Goal: Task Accomplishment & Management: Manage account settings

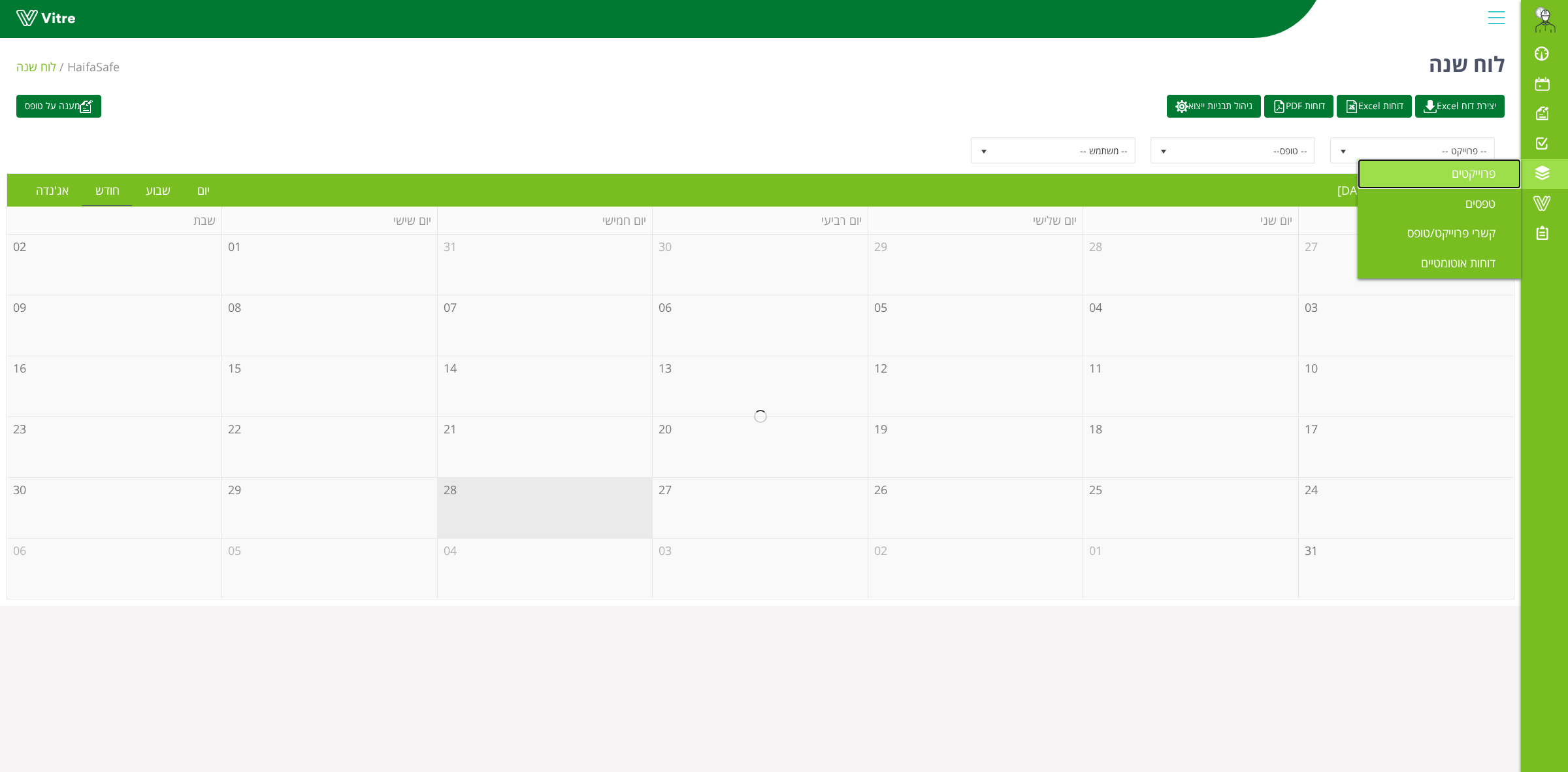
click at [1446, 173] on link "פרוייקטים" at bounding box center [1439, 174] width 163 height 30
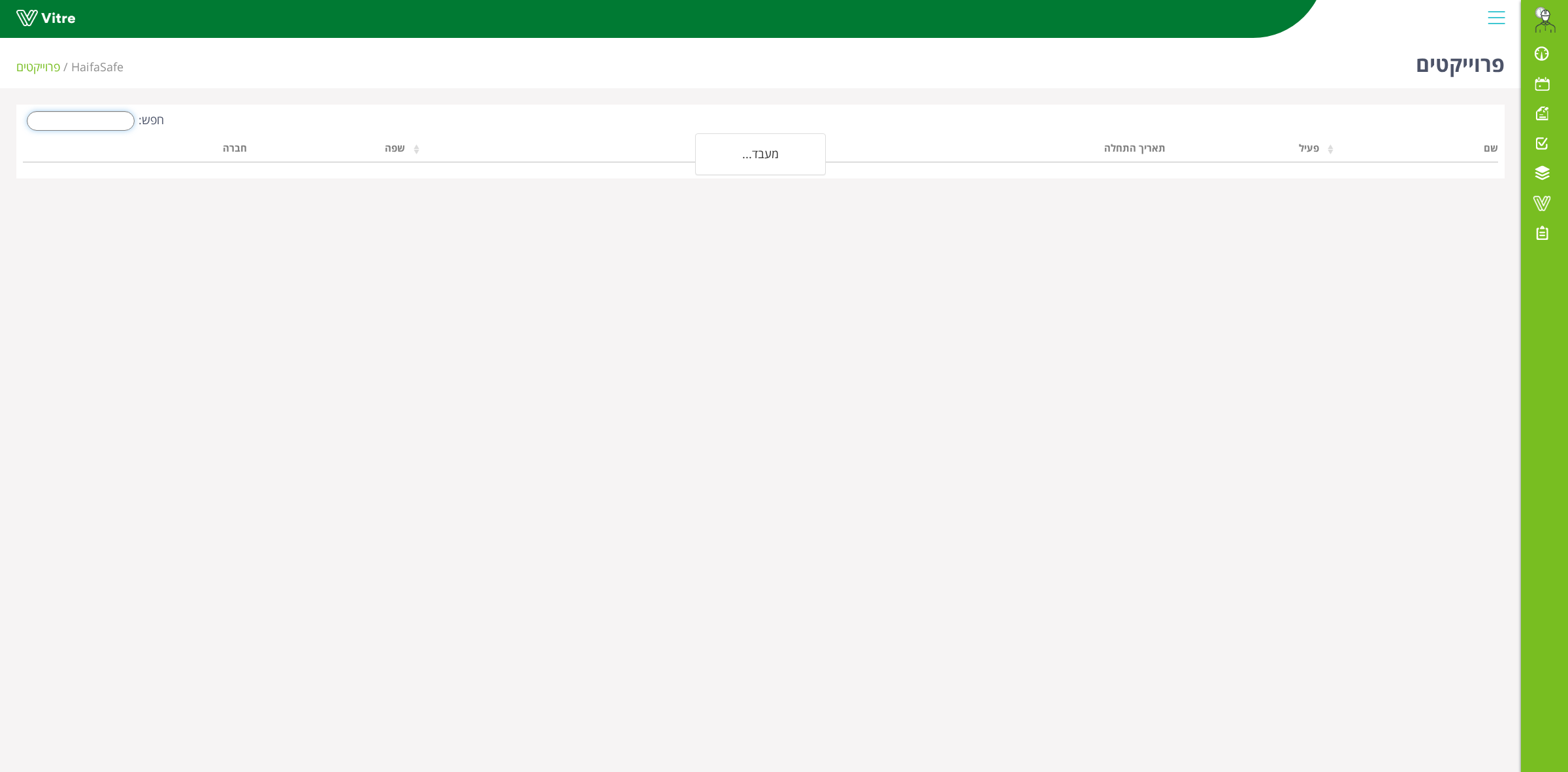
click at [93, 125] on input "חפש:" at bounding box center [80, 121] width 108 height 20
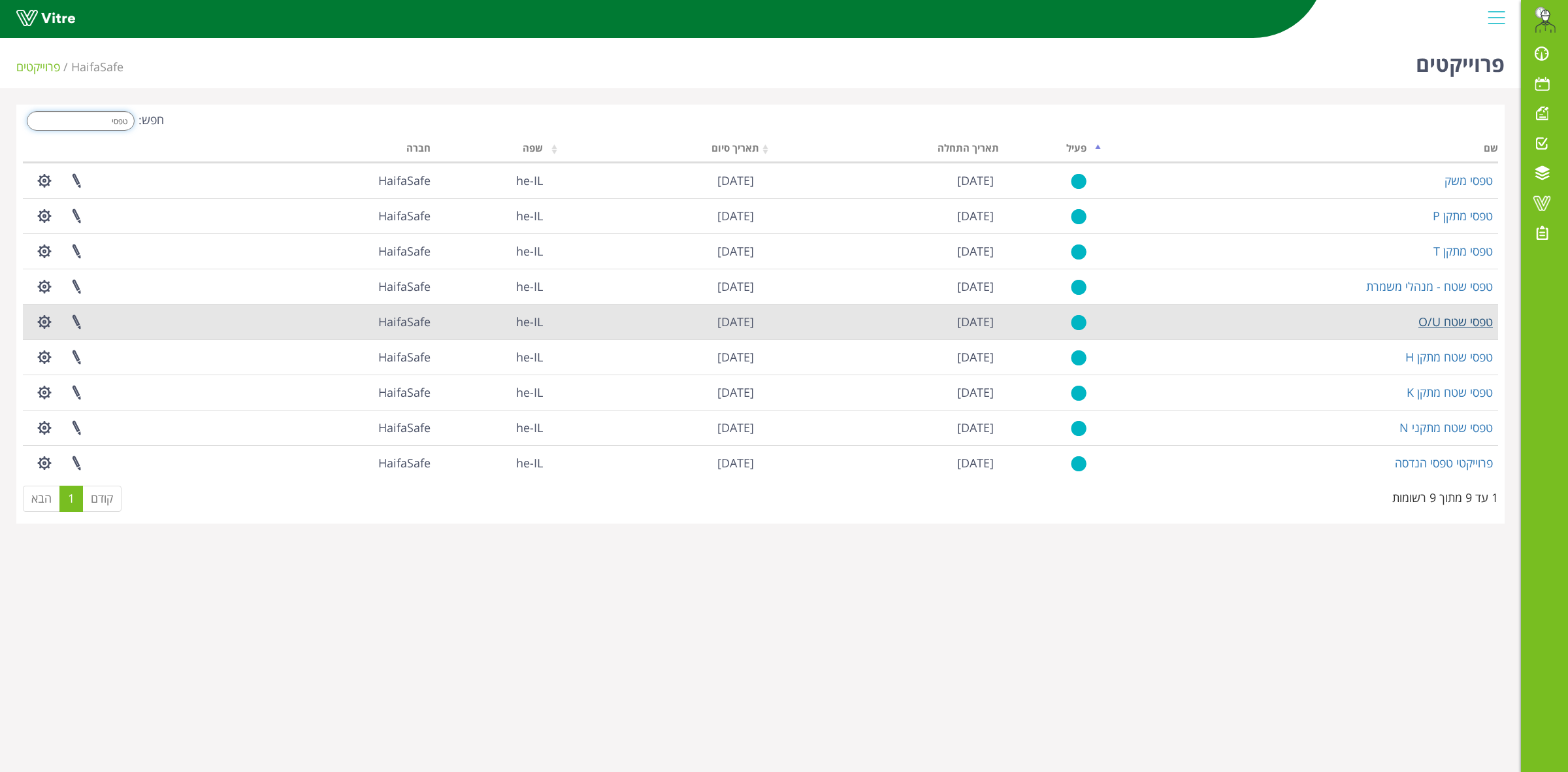
type input "טפסי"
click at [1451, 327] on link "טפסי שטח O/U" at bounding box center [1455, 321] width 74 height 15
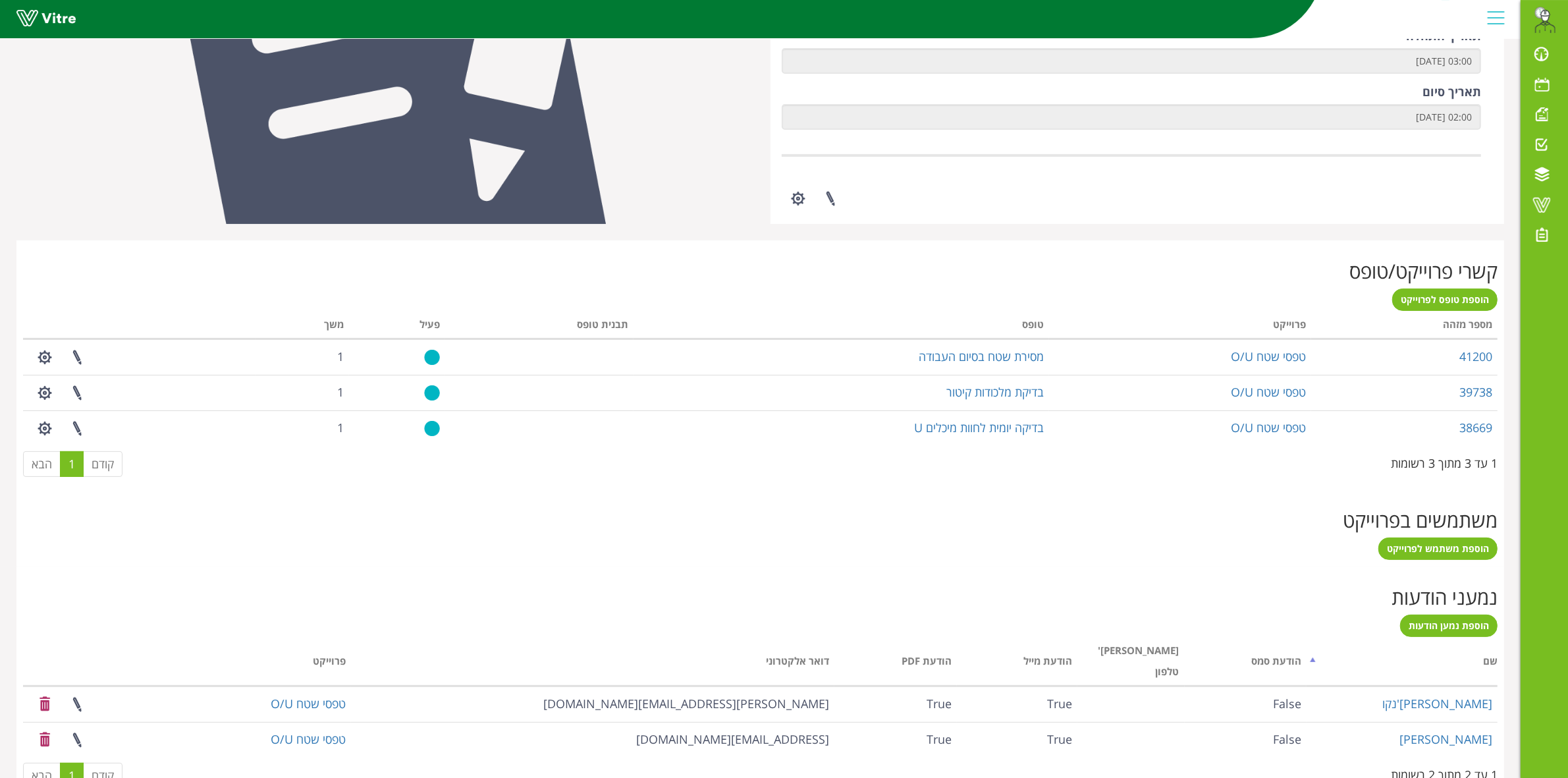
scroll to position [344, 0]
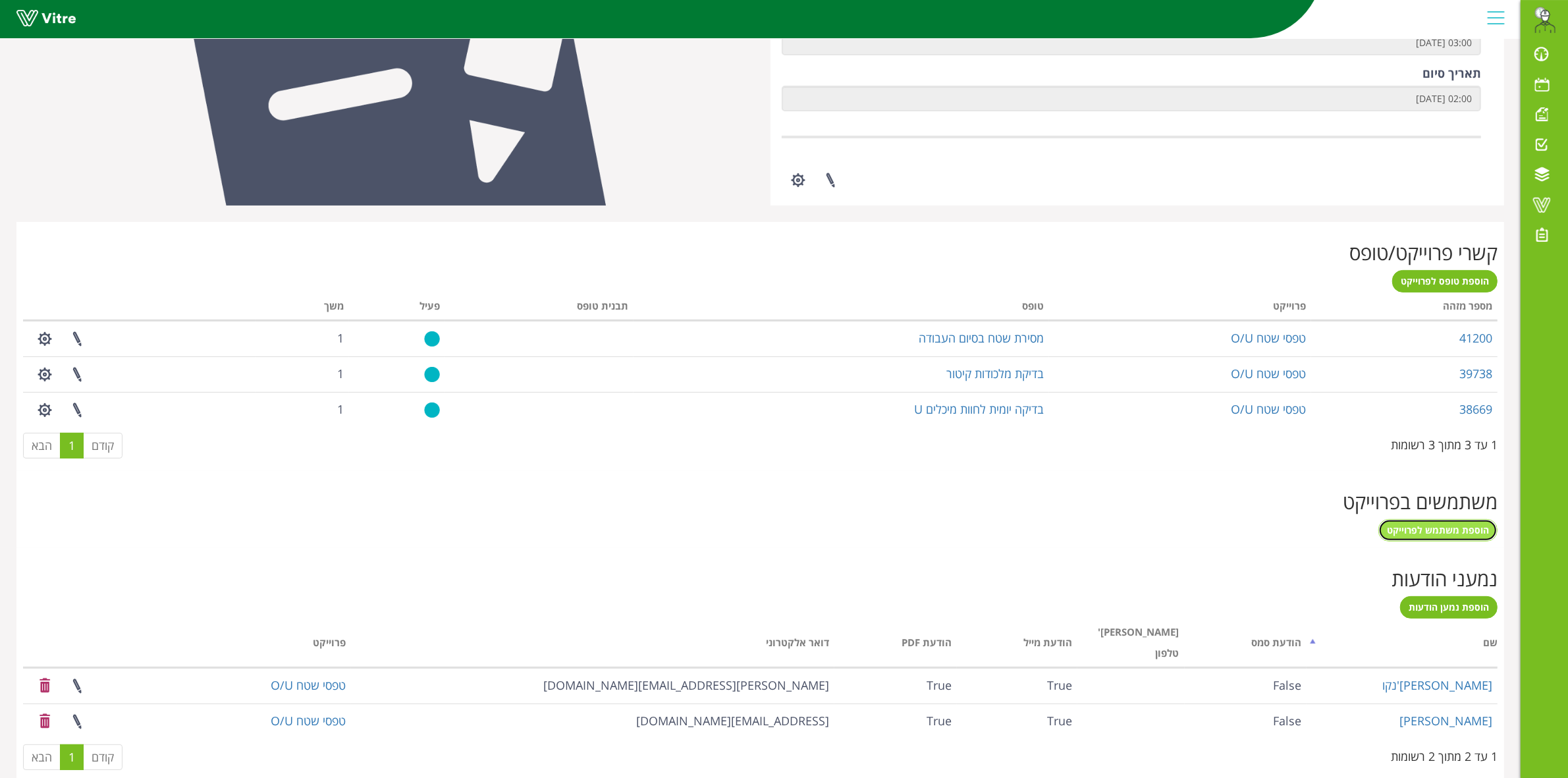
click at [1437, 533] on span "הוספת משתמש לפרוייקט" at bounding box center [1438, 530] width 102 height 13
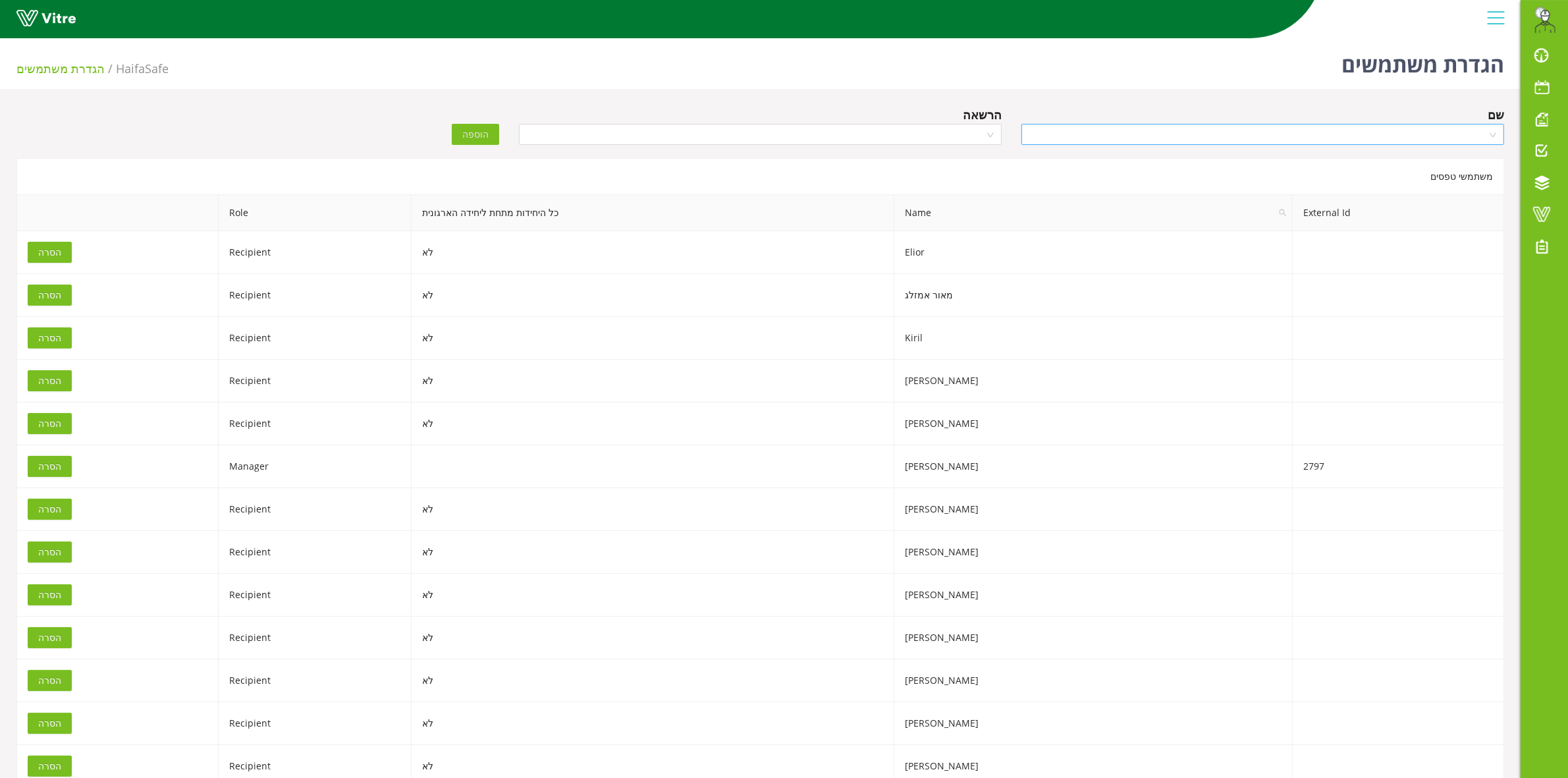
click at [1337, 144] on input "search" at bounding box center [1257, 134] width 457 height 20
type input "ולד"
click at [1378, 196] on div "ולדימיר אלימוב" at bounding box center [1263, 202] width 467 height 15
click at [782, 142] on input "search" at bounding box center [755, 134] width 457 height 20
click at [856, 208] on div "Recipient" at bounding box center [760, 202] width 467 height 15
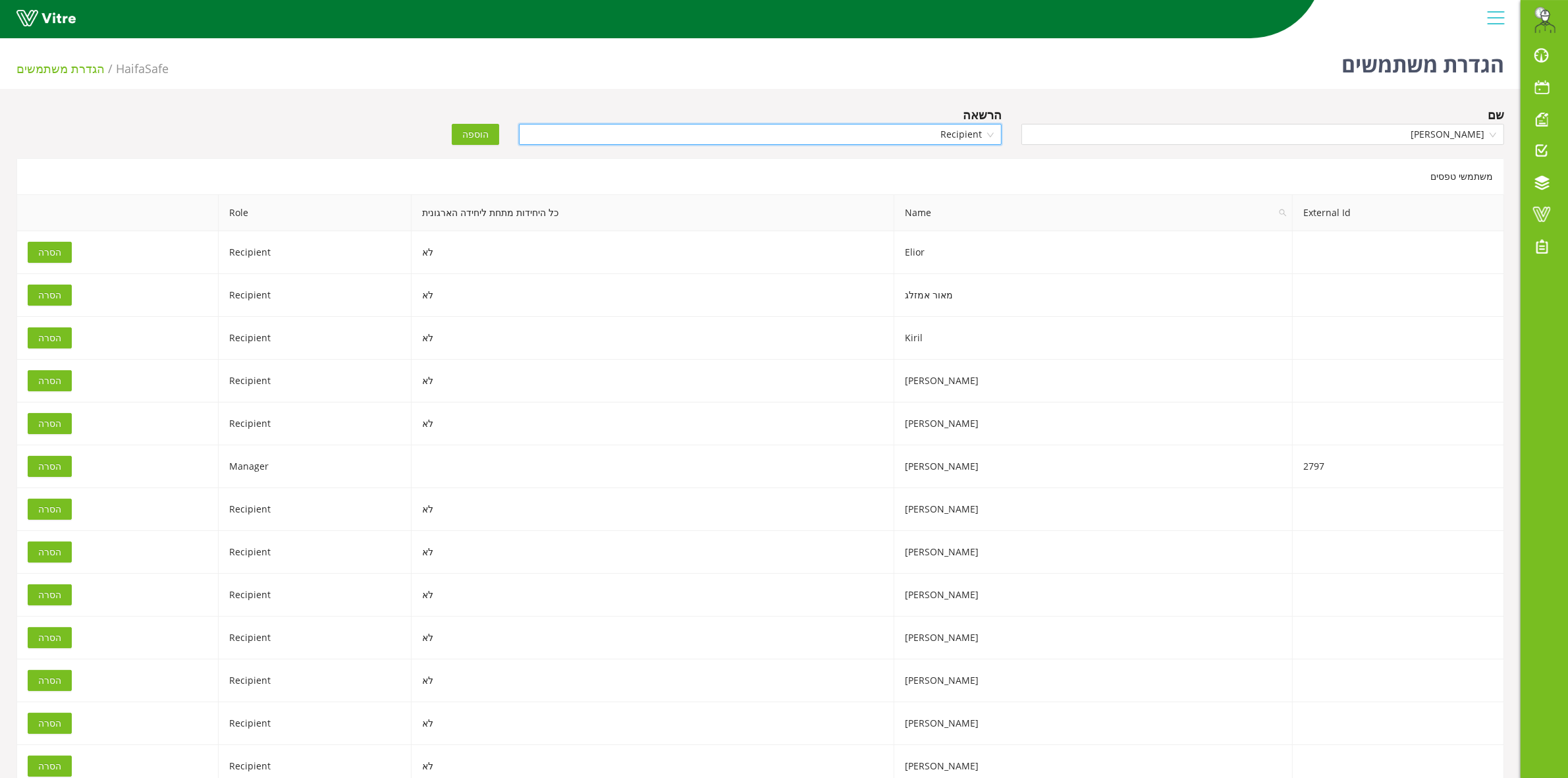
click at [732, 136] on span "Recipient" at bounding box center [760, 134] width 467 height 20
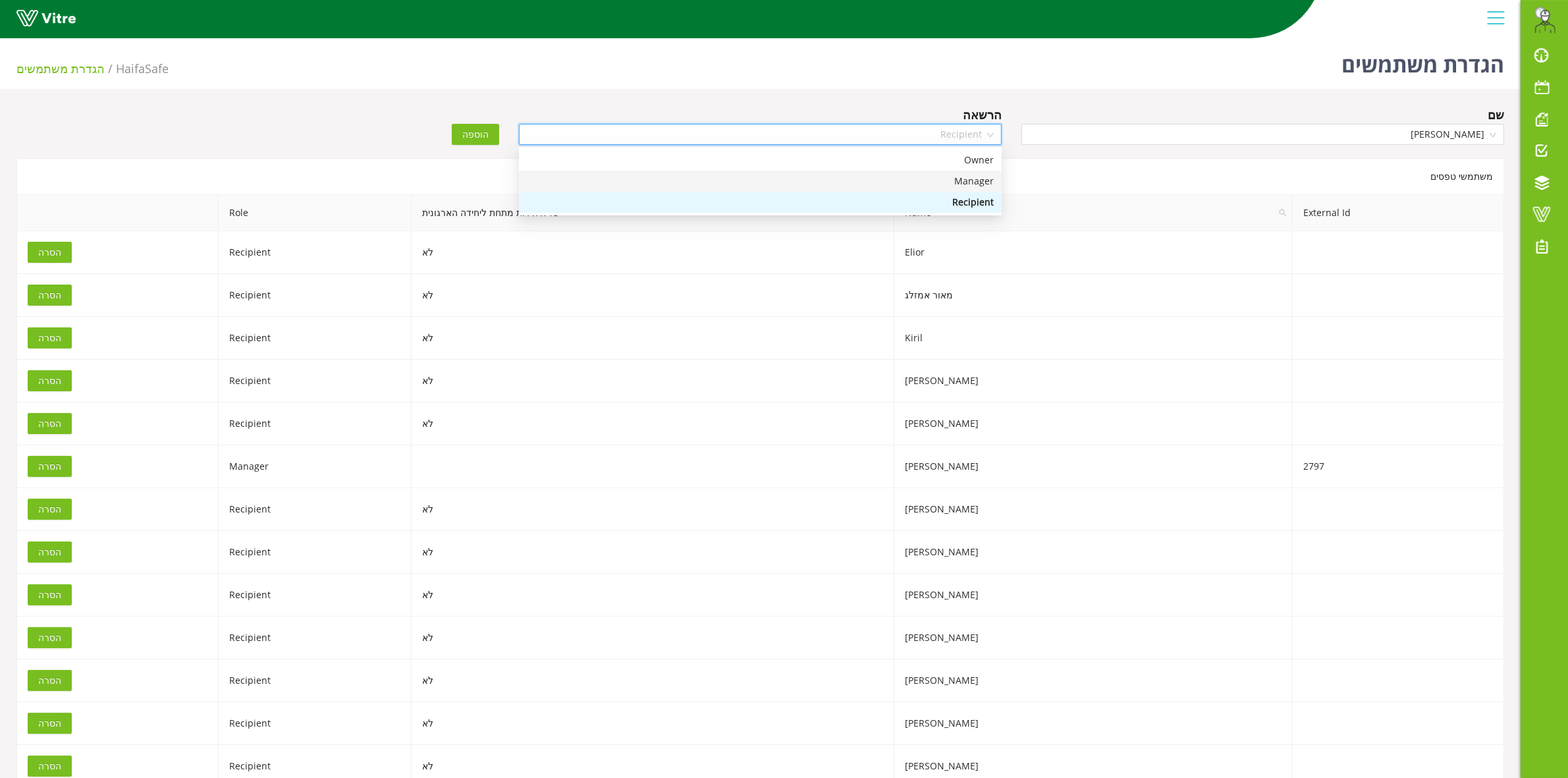
click at [857, 188] on div "Manager" at bounding box center [760, 181] width 467 height 15
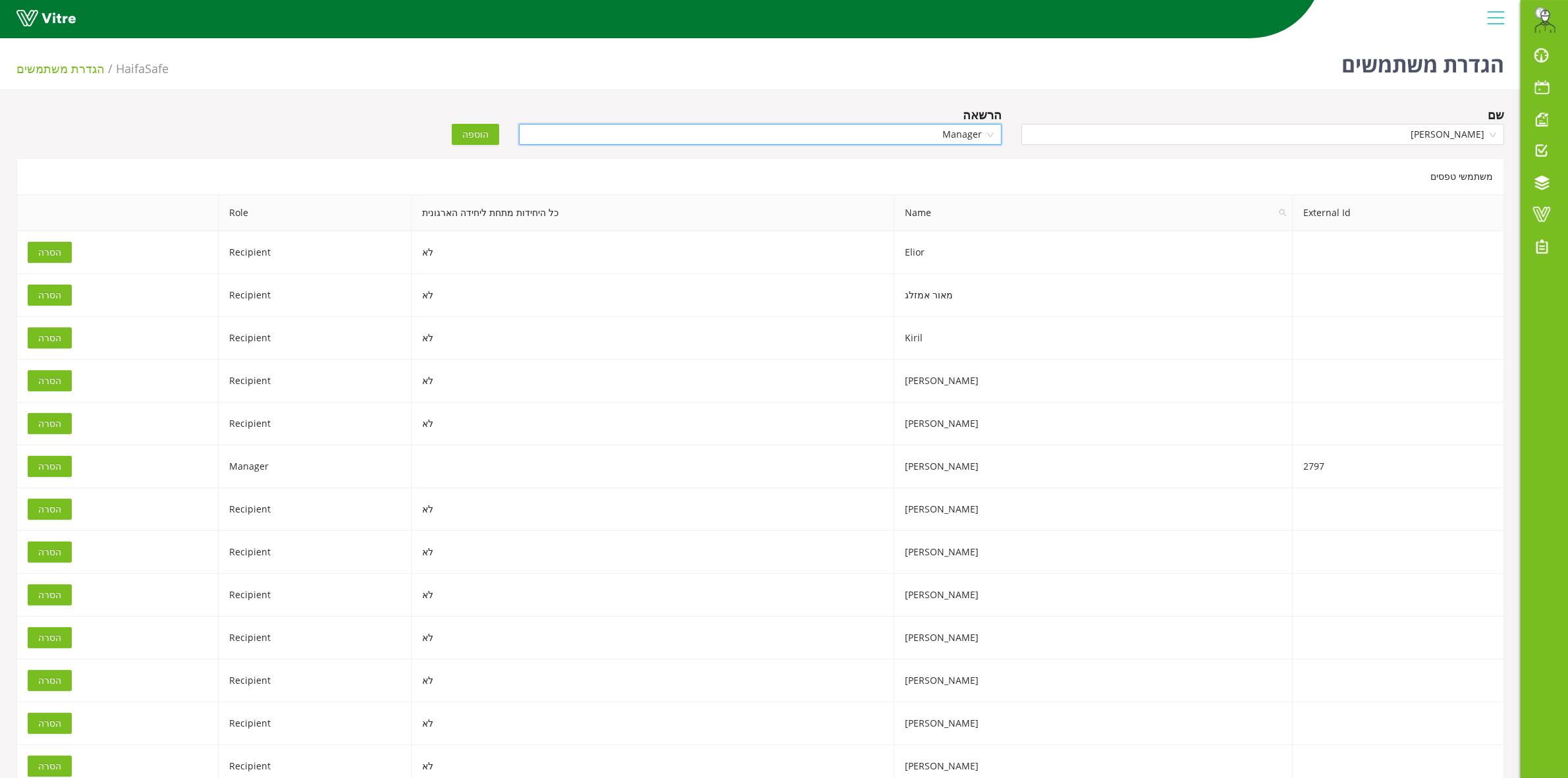
click at [489, 133] on button "הוספה" at bounding box center [475, 134] width 47 height 21
click at [1541, 221] on span at bounding box center [1541, 214] width 33 height 16
